Goal: Information Seeking & Learning: Learn about a topic

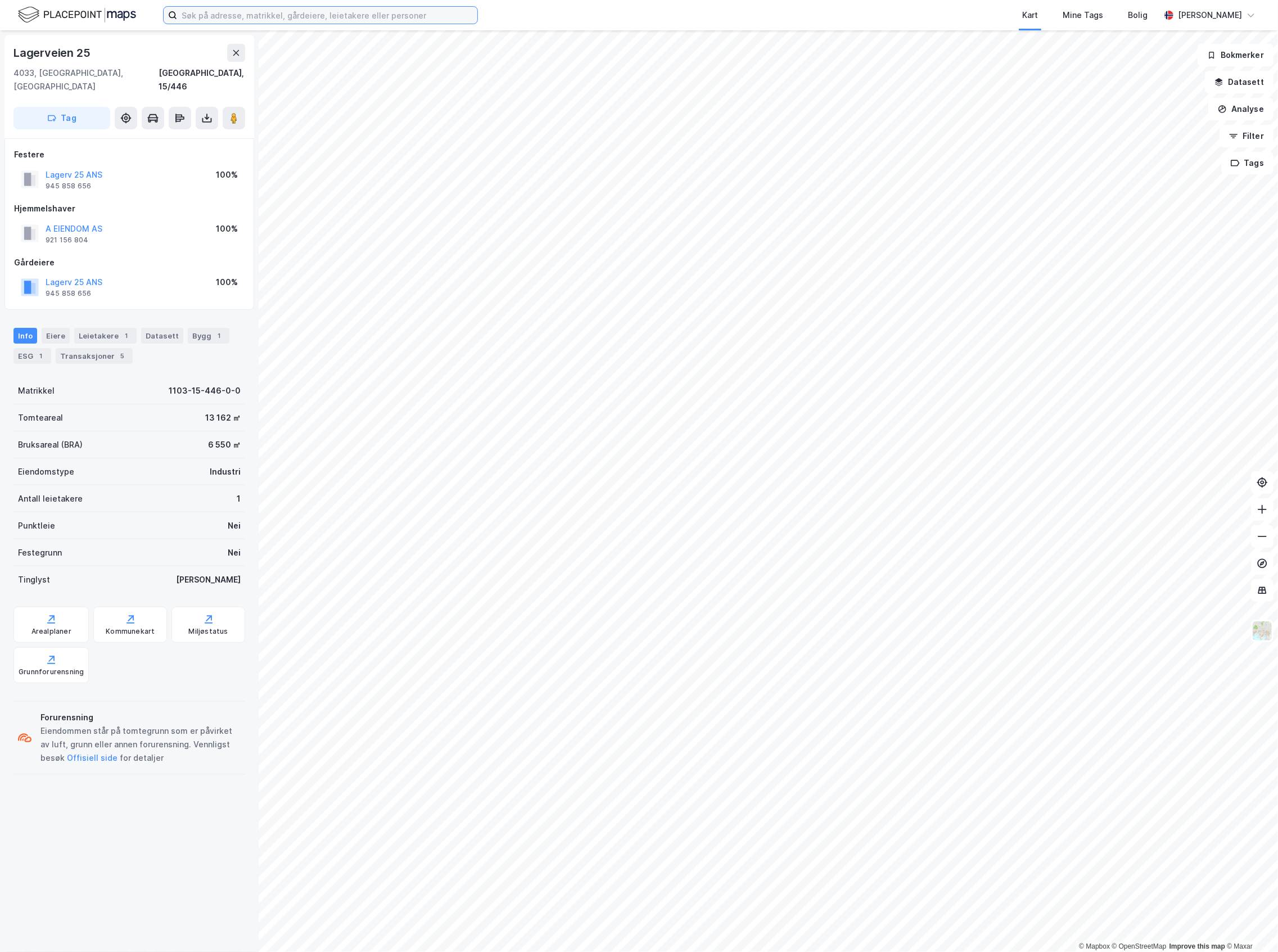
click at [265, 12] on input at bounding box center [328, 15] width 301 height 17
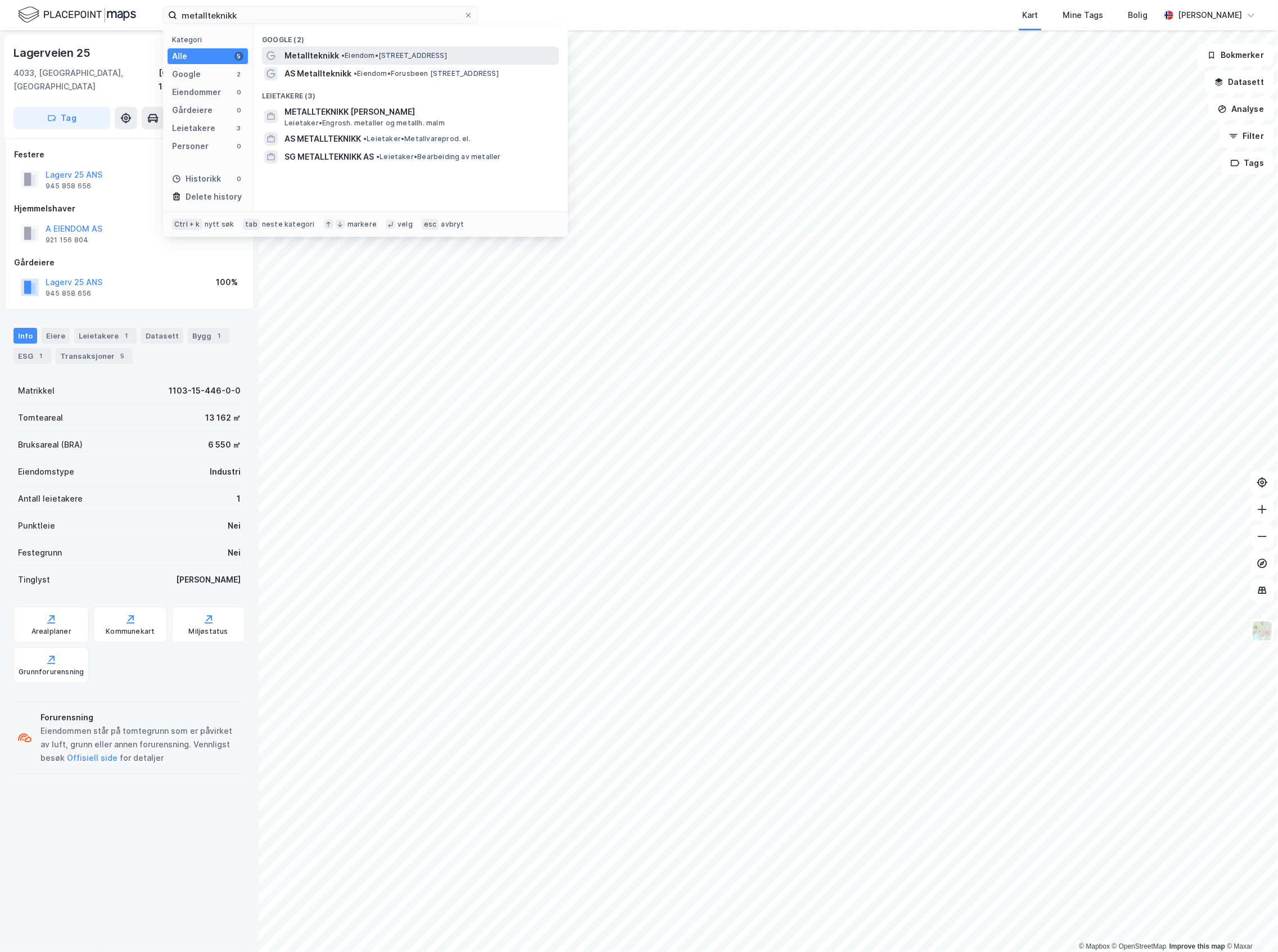
click at [342, 57] on span "•" at bounding box center [343, 55] width 4 height 8
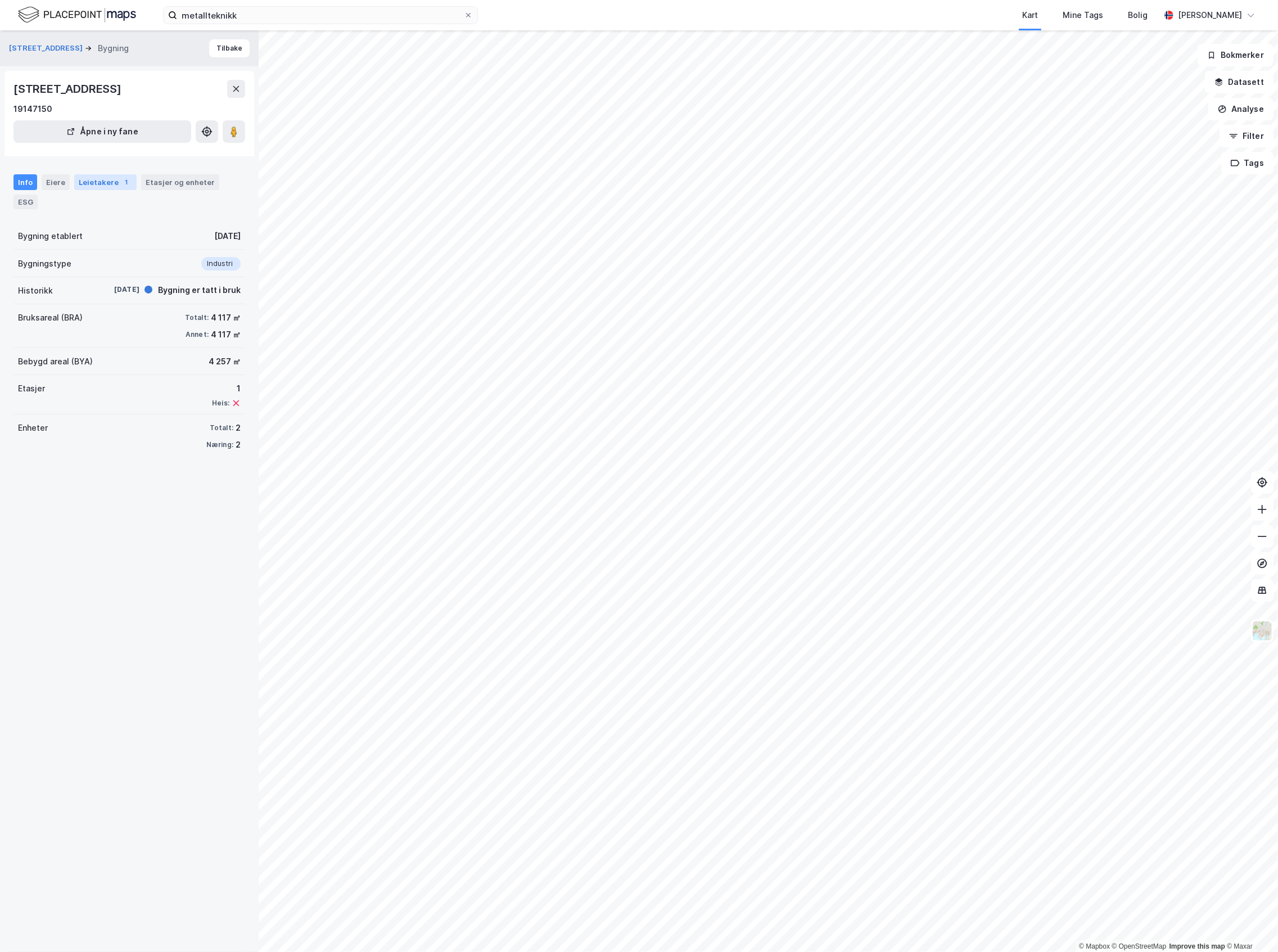
click at [97, 187] on div "Leietakere 1" at bounding box center [105, 182] width 62 height 16
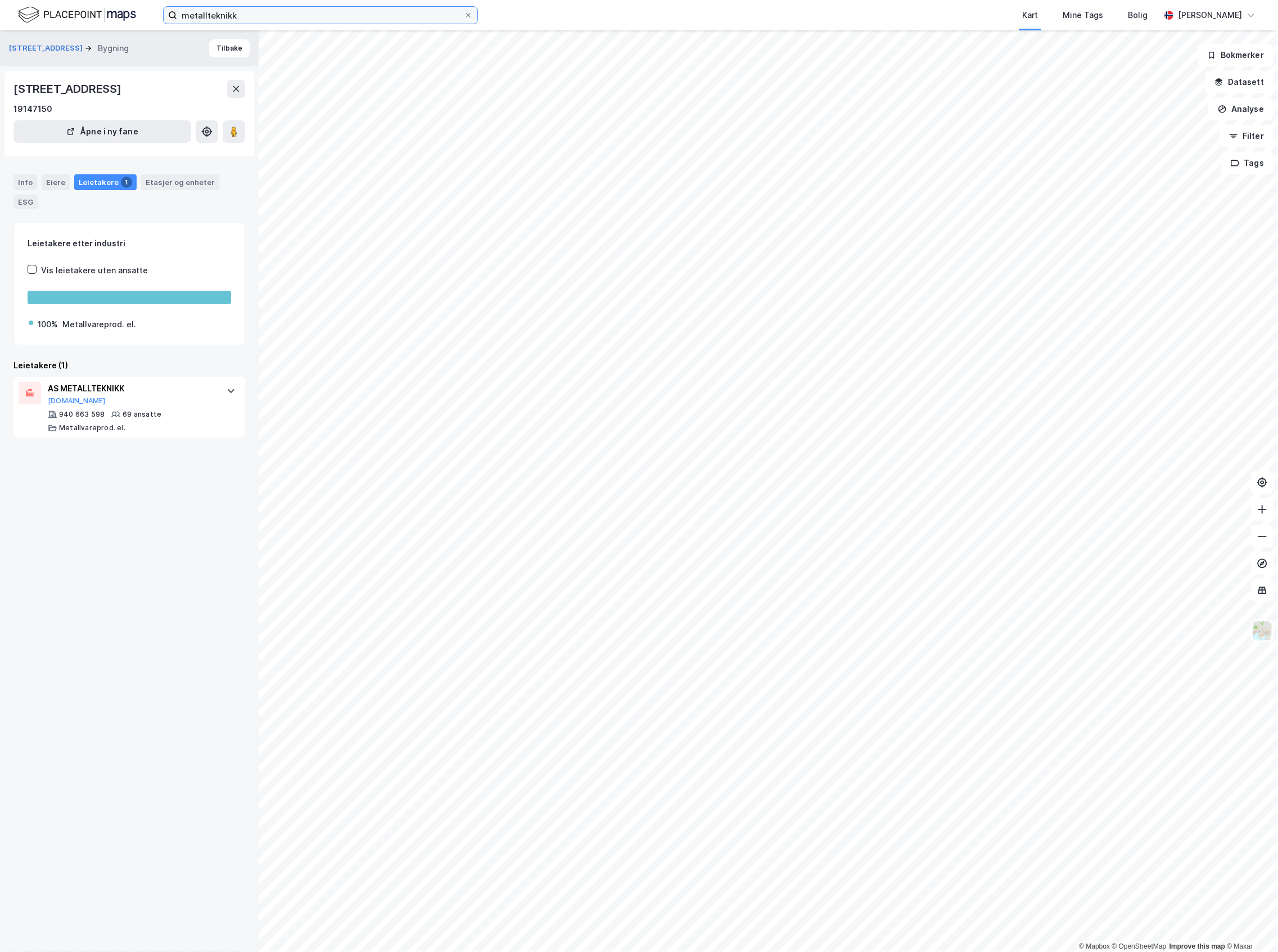
click at [234, 6] on input "metallteknikk" at bounding box center [320, 15] width 287 height 17
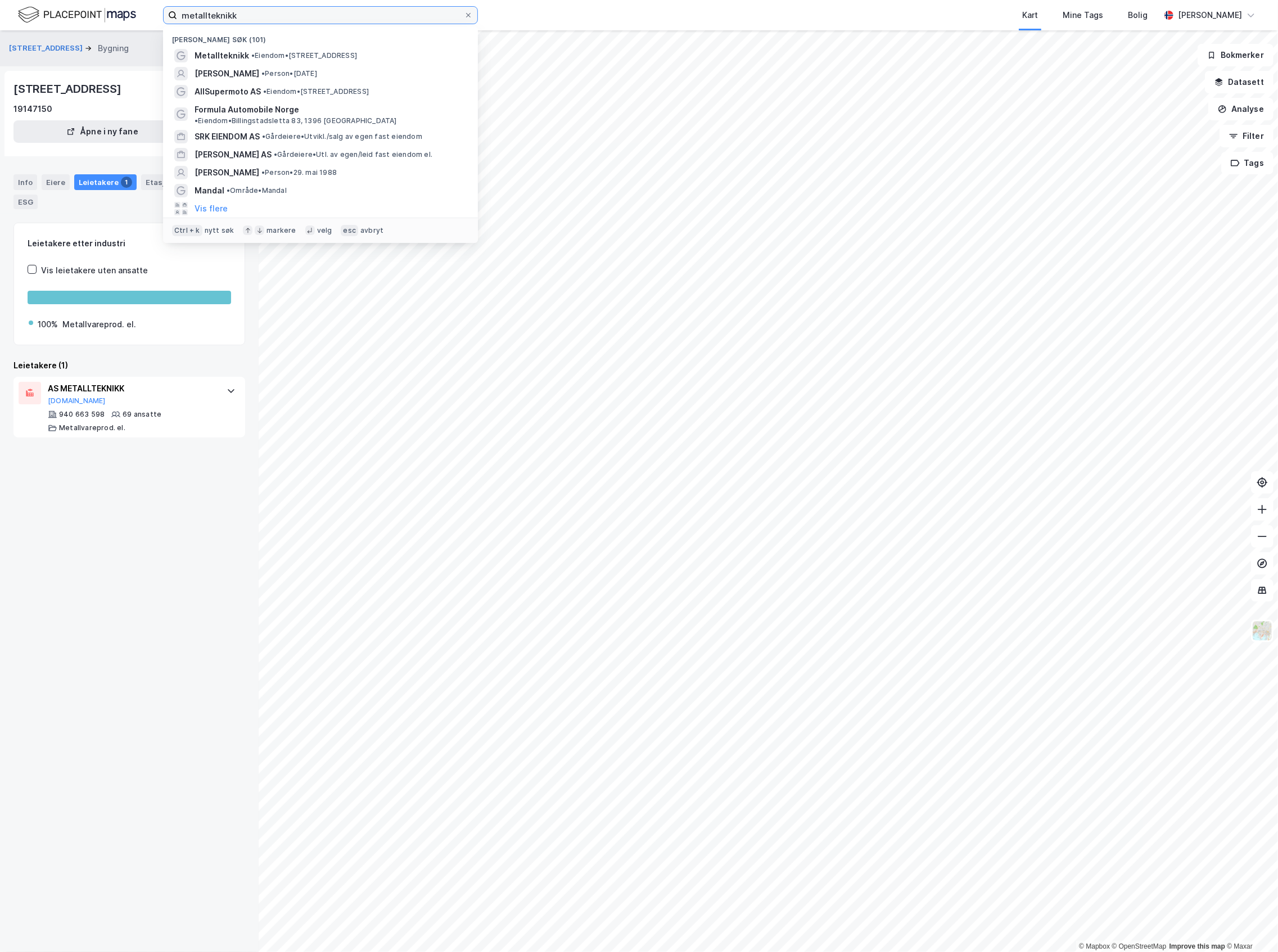
click at [234, 6] on input "metallteknikk" at bounding box center [320, 15] width 287 height 17
paste input "BELUGA SUBSEA AS"
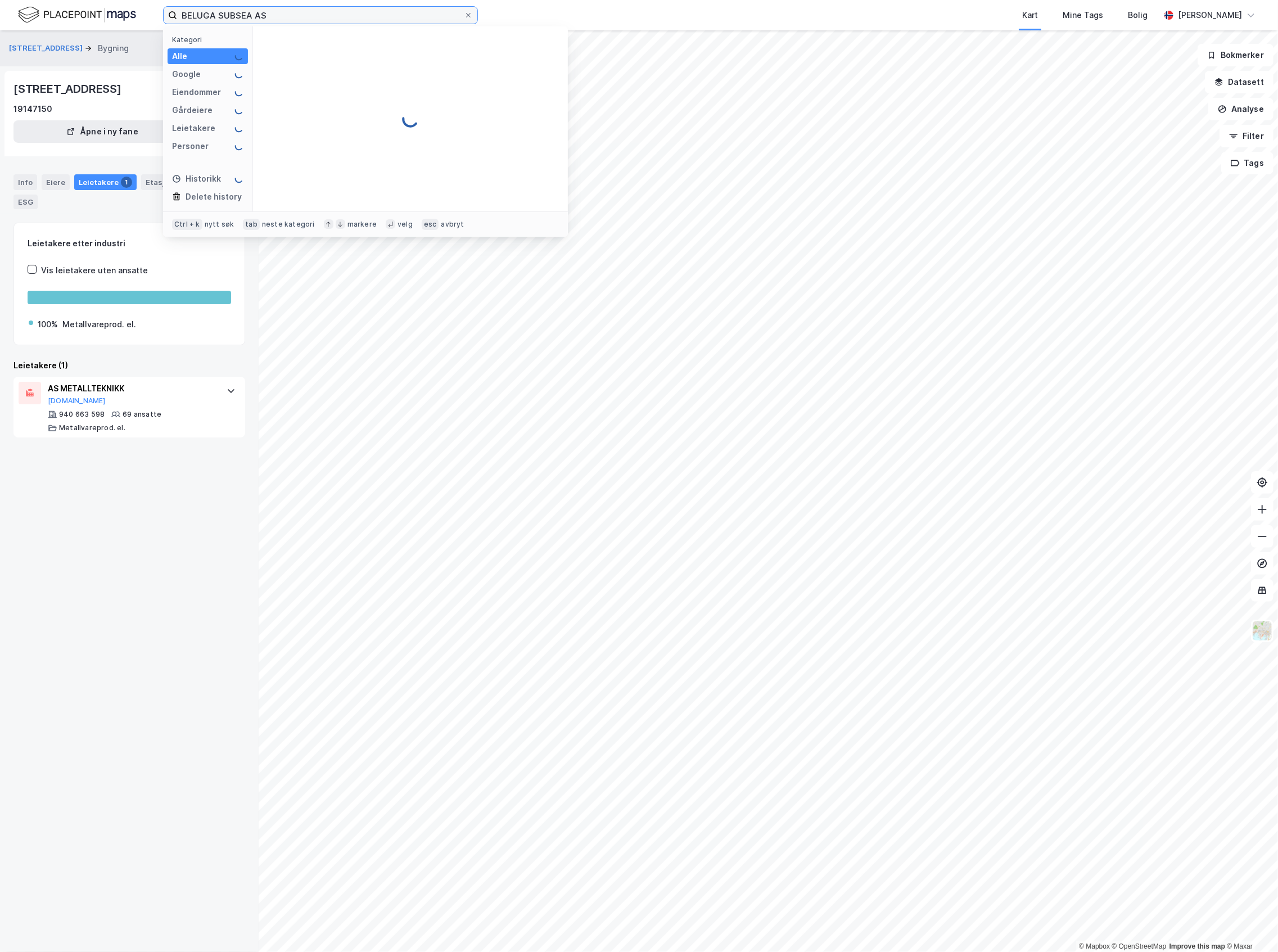
type input "BELUGA SUBSEA AS"
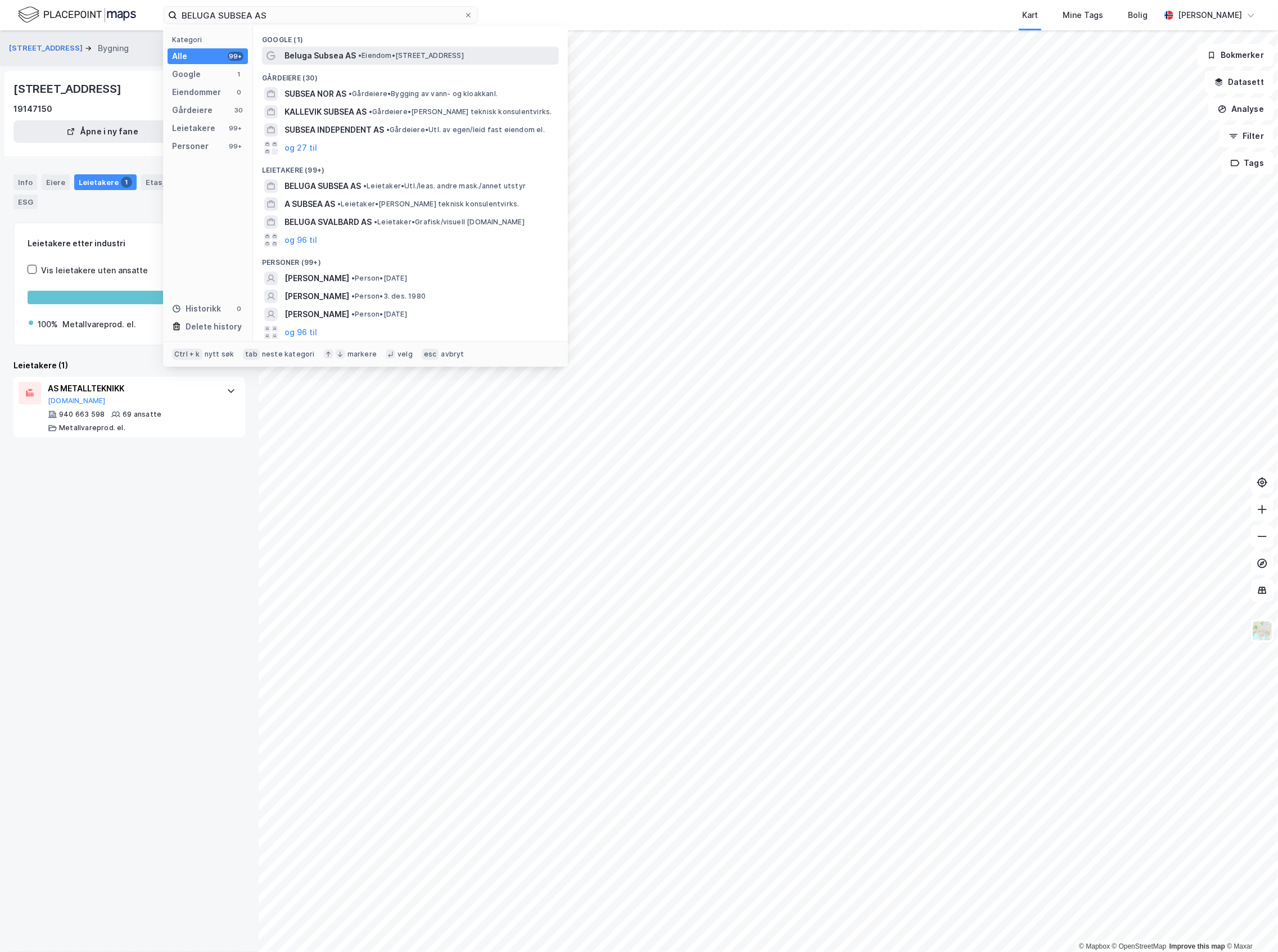
click at [288, 50] on span "Beluga Subsea AS" at bounding box center [320, 56] width 71 height 14
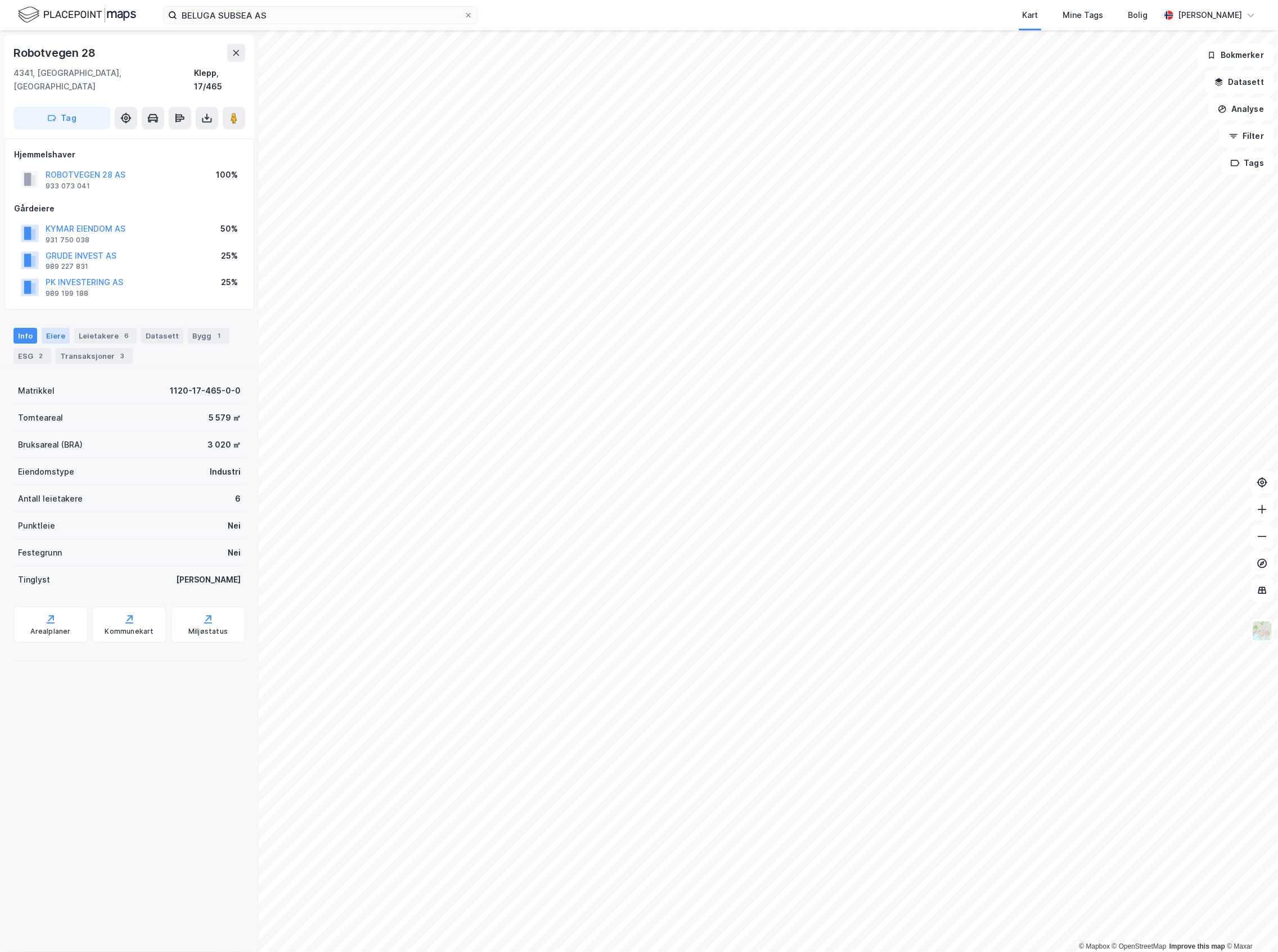
click at [57, 328] on div "Eiere" at bounding box center [56, 335] width 28 height 16
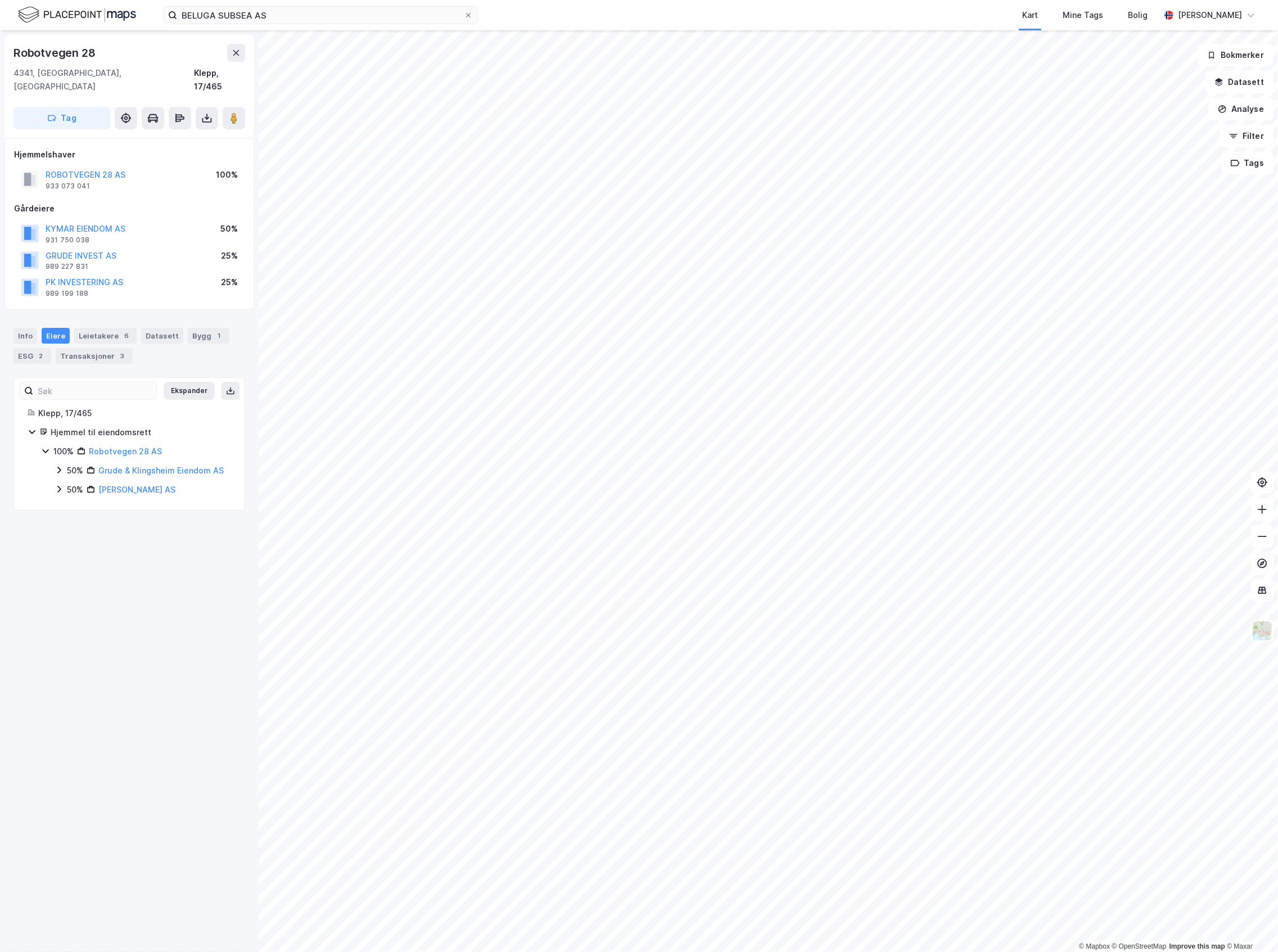
click at [59, 494] on icon at bounding box center [59, 489] width 9 height 9
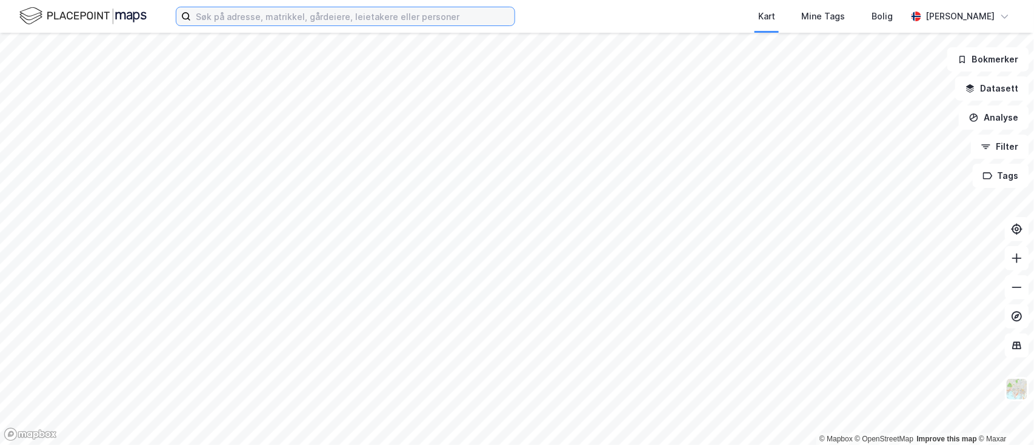
click at [274, 17] on input at bounding box center [353, 16] width 324 height 18
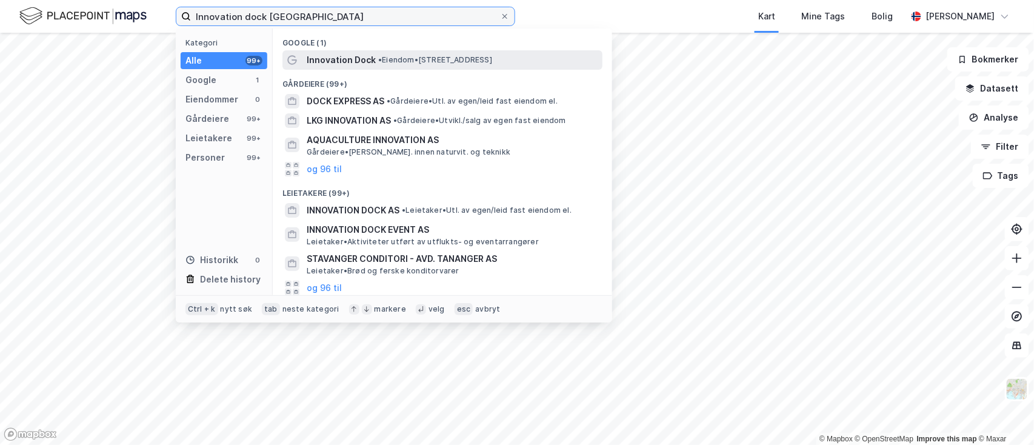
type input "Innovation dock stavanger"
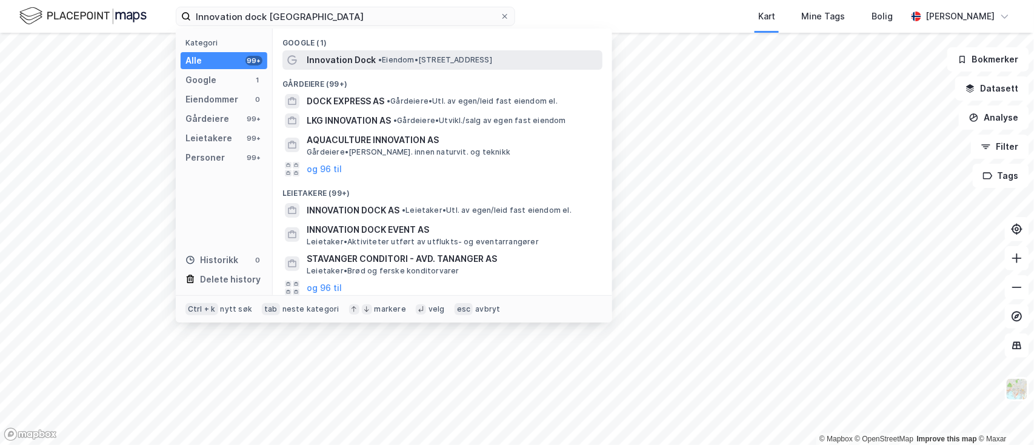
click at [362, 61] on span "Innovation Dock" at bounding box center [341, 60] width 69 height 15
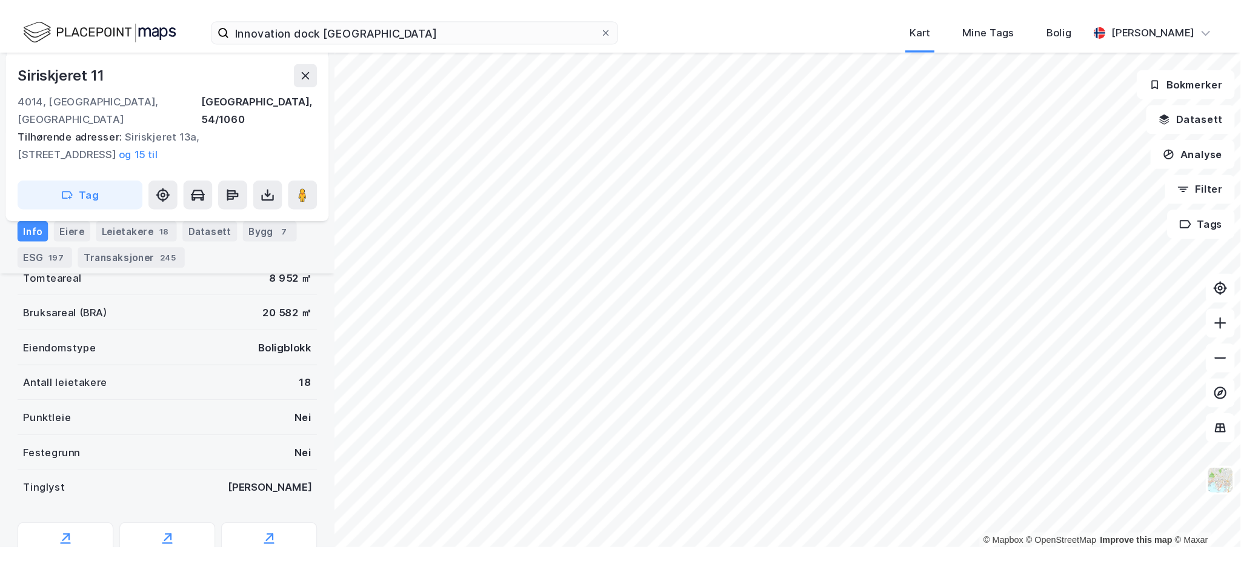
scroll to position [242, 0]
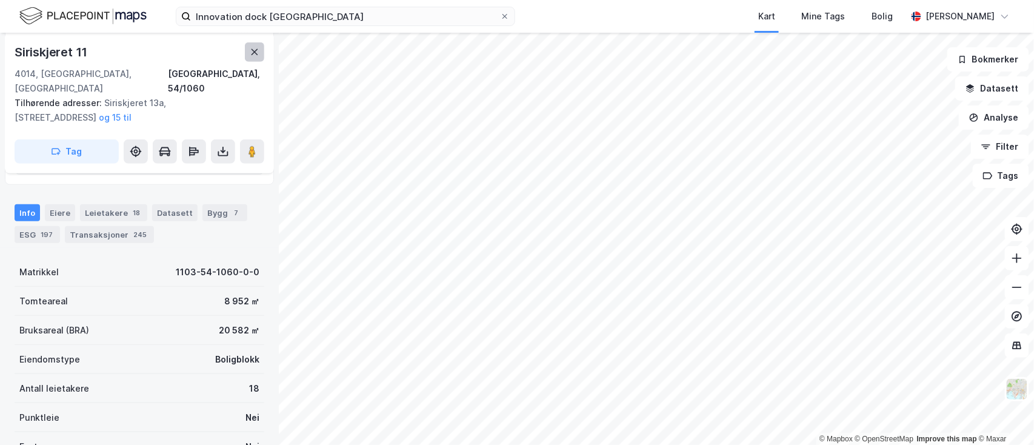
click at [250, 53] on icon at bounding box center [255, 52] width 10 height 10
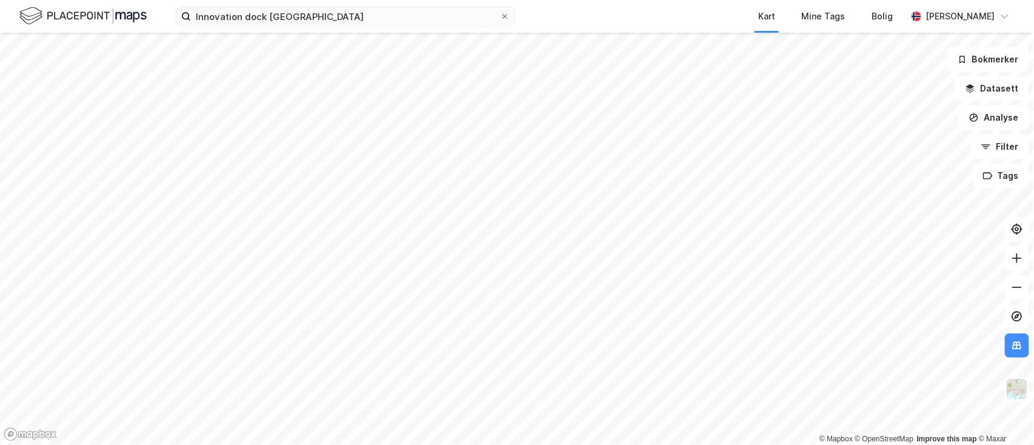
click at [583, 444] on html "Innovation dock stavanger Kart Mine Tags Bolig Joakim Neresen © Mapbox © OpenSt…" at bounding box center [517, 222] width 1034 height 445
click at [531, 444] on html "Innovation dock stavanger Kart Mine Tags Bolig Joakim Neresen © Mapbox © OpenSt…" at bounding box center [517, 222] width 1034 height 445
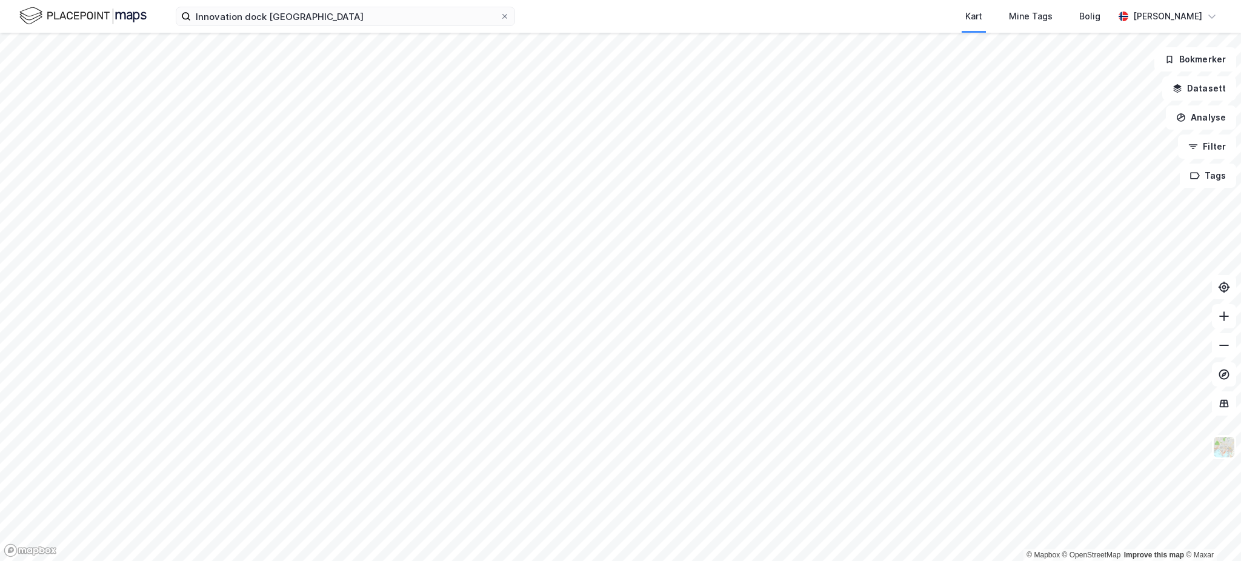
click at [132, 24] on img at bounding box center [82, 15] width 127 height 21
click at [1033, 119] on button "Analyse" at bounding box center [1201, 117] width 70 height 24
click at [1033, 144] on div "Tegn område" at bounding box center [1095, 143] width 105 height 10
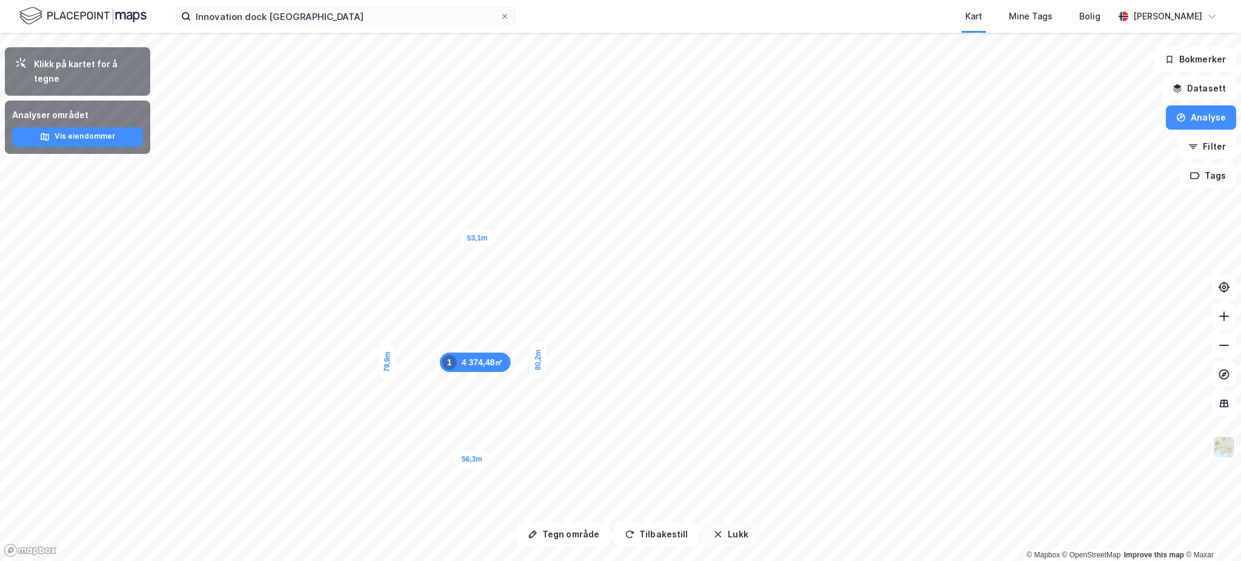
click at [731, 444] on button "Lukk" at bounding box center [730, 534] width 55 height 24
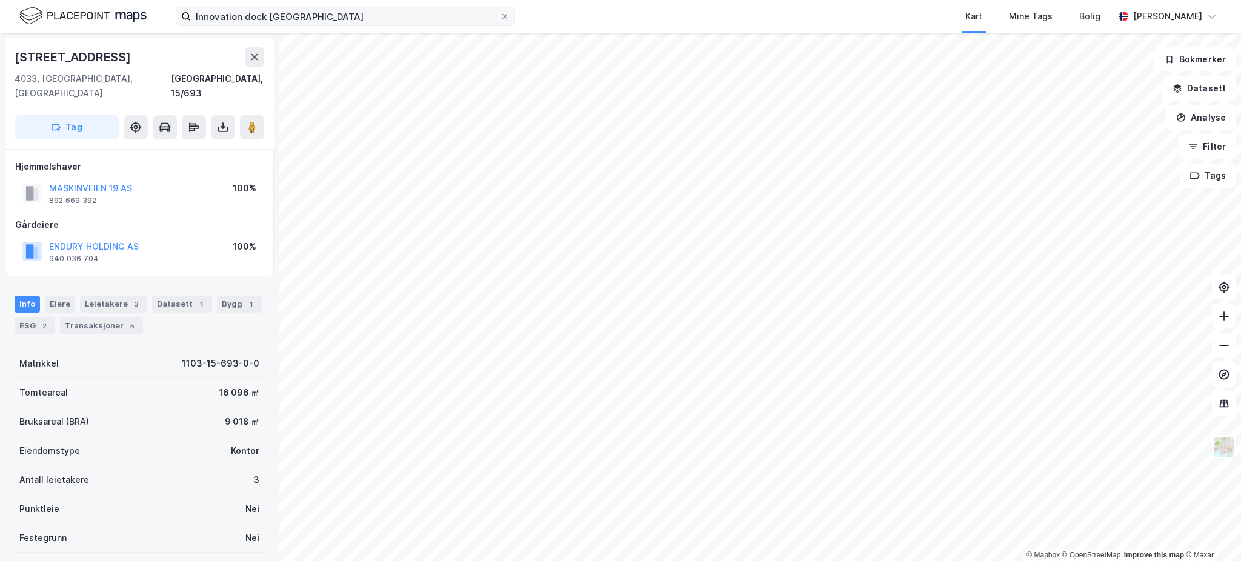
scroll to position [98, 0]
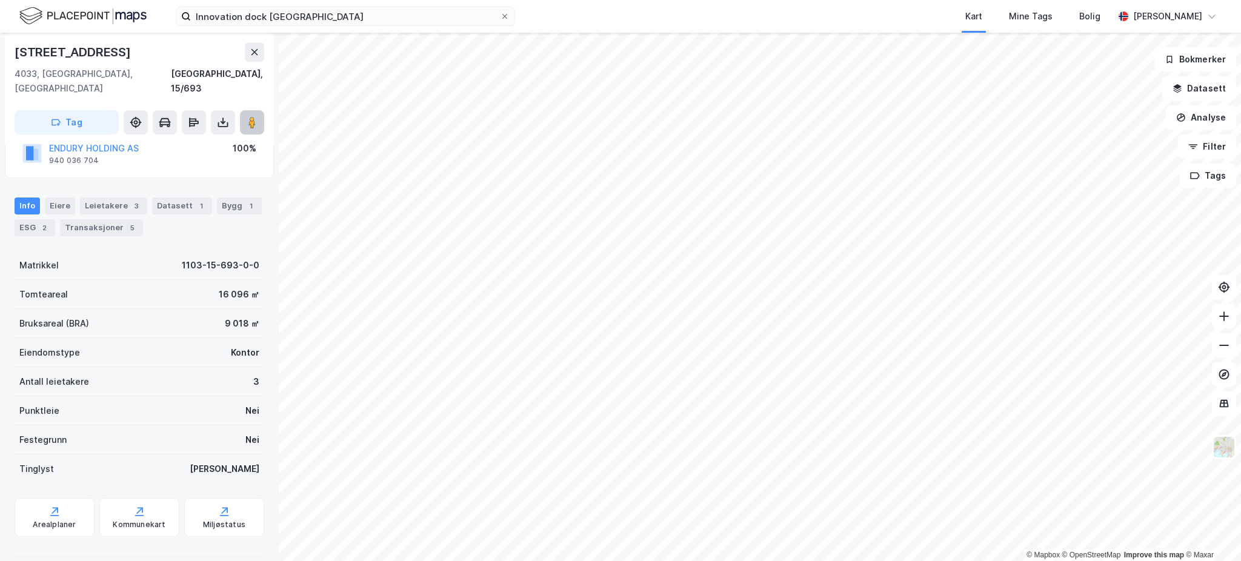
click at [255, 110] on button at bounding box center [252, 122] width 24 height 24
